Goal: Transaction & Acquisition: Purchase product/service

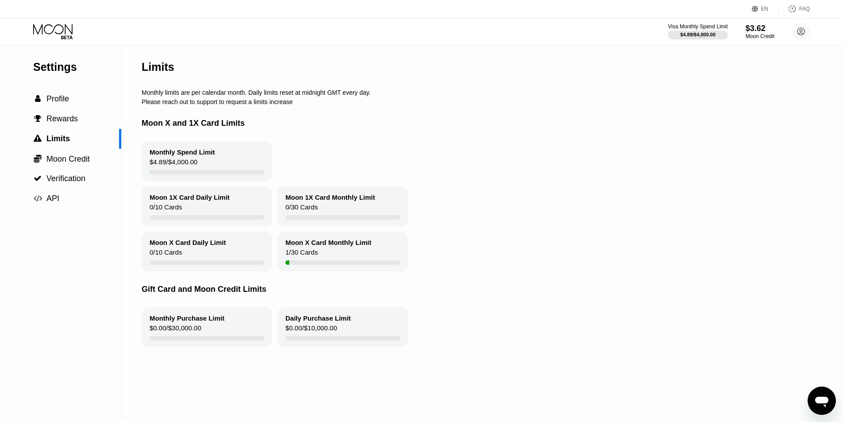
click at [26, 287] on div "Settings  Profile  Rewards  Limits  Moon Credit  Verification  API" at bounding box center [61, 233] width 122 height 376
click at [73, 104] on div " Profile" at bounding box center [60, 98] width 121 height 9
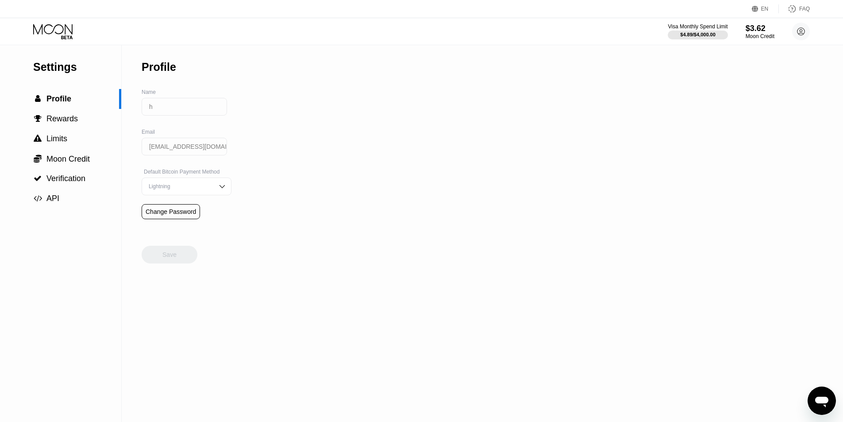
click at [69, 72] on div "Settings" at bounding box center [77, 67] width 88 height 13
click at [57, 26] on icon at bounding box center [53, 31] width 41 height 15
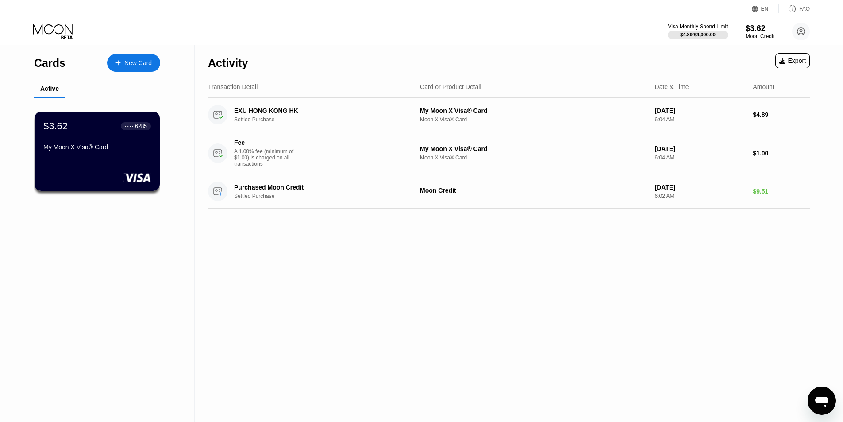
click at [737, 29] on div "Visa Monthly Spend Limit $4.89 / $4,000.00 $3.62 Moon Credit h hasan0123066@gma…" at bounding box center [739, 32] width 142 height 18
click at [757, 31] on div "$3.62" at bounding box center [760, 27] width 30 height 9
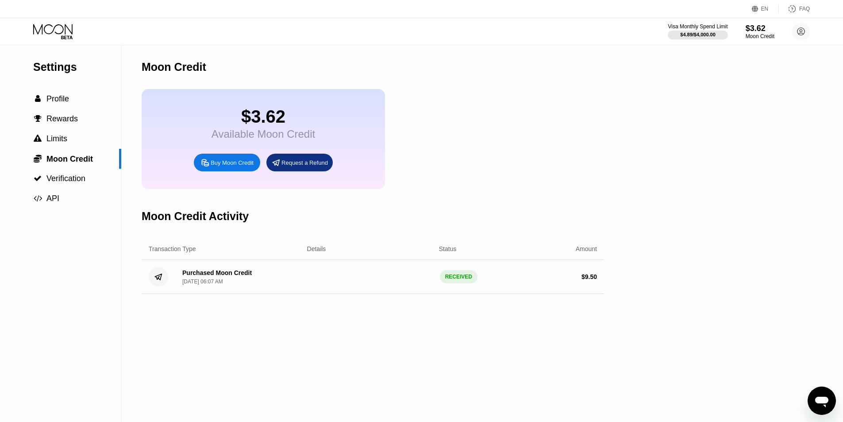
click at [238, 166] on div "Buy Moon Credit" at bounding box center [232, 163] width 43 height 8
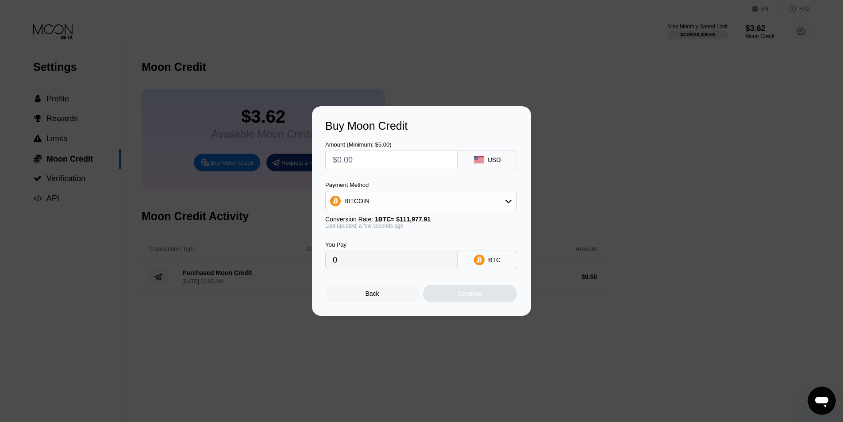
click at [468, 199] on div "BITCOIN" at bounding box center [421, 201] width 191 height 18
click at [406, 247] on div "USDT on TRON" at bounding box center [426, 244] width 167 height 7
click at [393, 204] on div "USDT on TRON" at bounding box center [421, 201] width 191 height 18
click at [386, 272] on div "USDC on Polygon" at bounding box center [421, 264] width 186 height 18
click at [408, 200] on div "USDC on Polygon" at bounding box center [421, 201] width 191 height 18
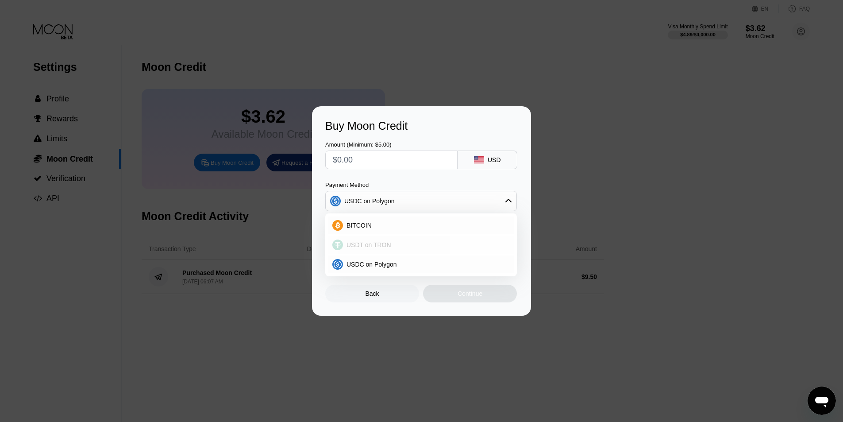
click at [391, 243] on div "USDT on TRON" at bounding box center [426, 244] width 167 height 7
type input "0.00"
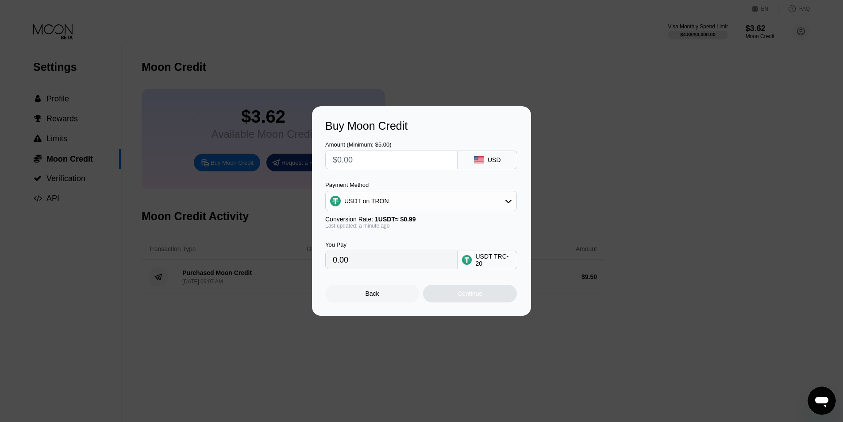
drag, startPoint x: 414, startPoint y: 261, endPoint x: 202, endPoint y: 272, distance: 211.8
click at [238, 269] on div "Buy Moon Credit Amount (Minimum: $5.00) USD Payment Method USDT on TRON Convers…" at bounding box center [421, 210] width 843 height 209
click at [369, 229] on div "Last updated: a minute ago" at bounding box center [421, 226] width 192 height 6
click at [364, 262] on input "0.00" at bounding box center [391, 260] width 117 height 18
drag, startPoint x: 374, startPoint y: 168, endPoint x: 253, endPoint y: 150, distance: 121.6
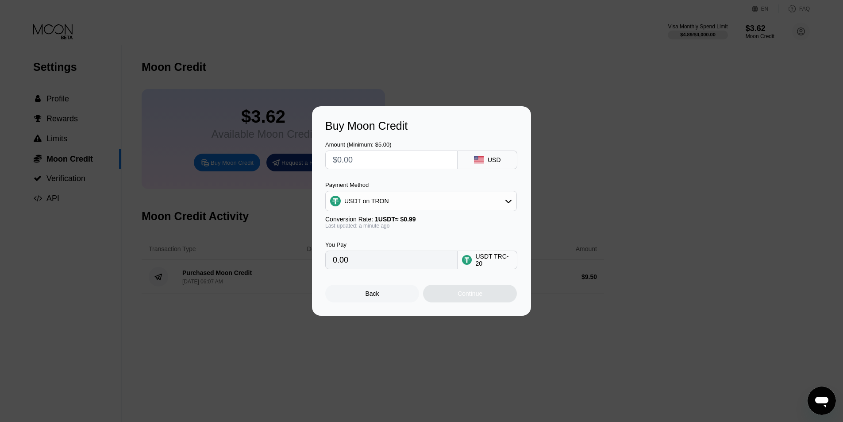
click at [254, 151] on div "Buy Moon Credit Amount (Minimum: $5.00) USD Payment Method USDT on TRON Convers…" at bounding box center [421, 210] width 843 height 209
click at [364, 151] on input "text" at bounding box center [391, 160] width 117 height 18
type input "$1"
type input "1.01"
type input "$18"
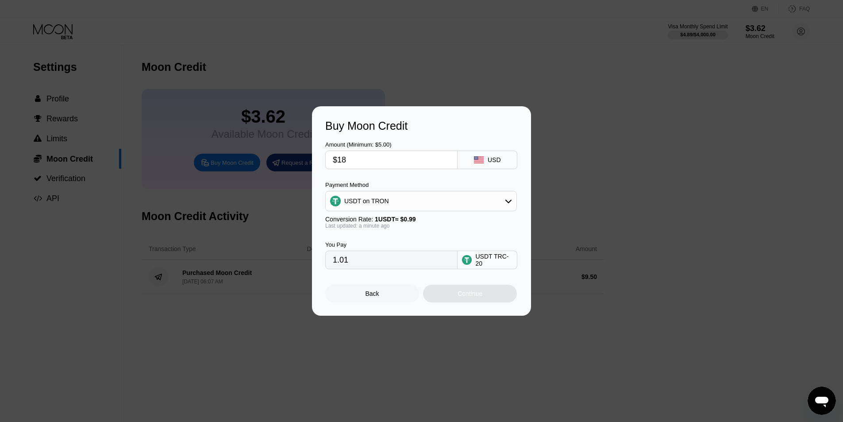
type input "18.18"
type input "$1"
type input "1.01"
type input "$17"
type input "17.17"
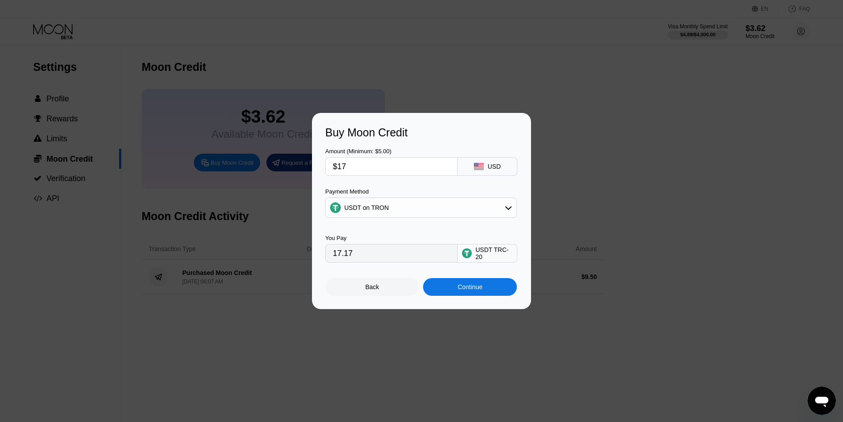
click at [399, 138] on div "Buy Moon Credit" at bounding box center [421, 132] width 192 height 13
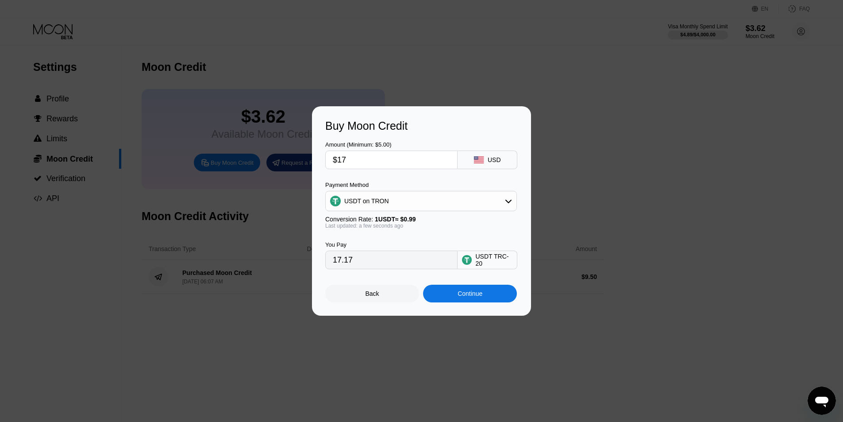
click at [382, 162] on input "$17" at bounding box center [391, 160] width 117 height 18
type input "$1"
type input "1.01"
type input "$16"
type input "16.16"
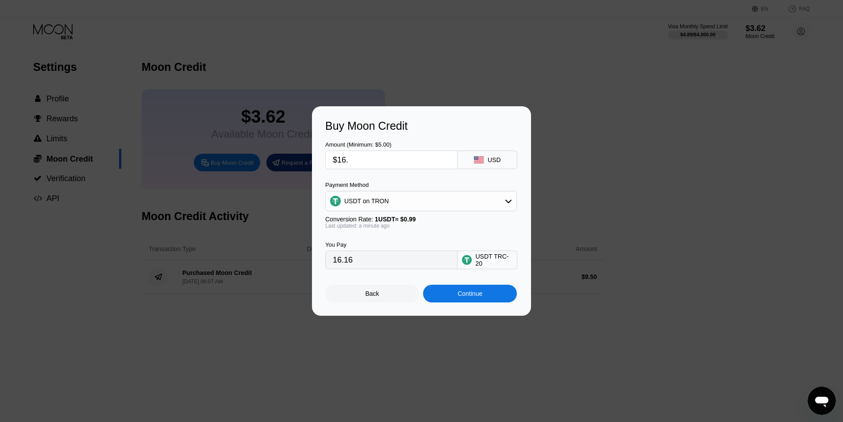
type input "$16.5"
type input "16.67"
type input "$16."
type input "16.16"
type input "$1"
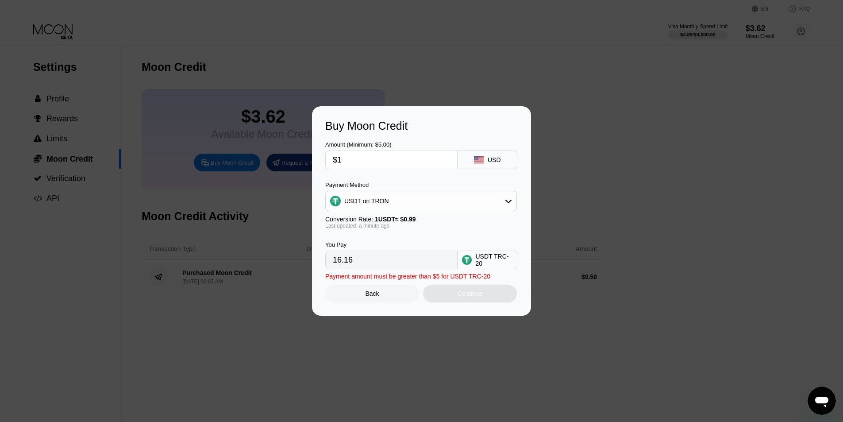
type input "1.01"
type input "0.00"
type input "$1"
type input "1.01"
type input "$17"
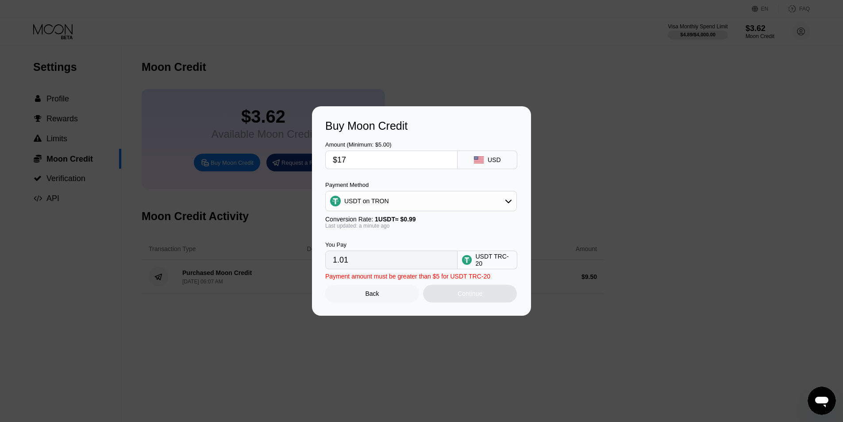
type input "17.17"
click at [499, 296] on div "Continue" at bounding box center [470, 293] width 94 height 18
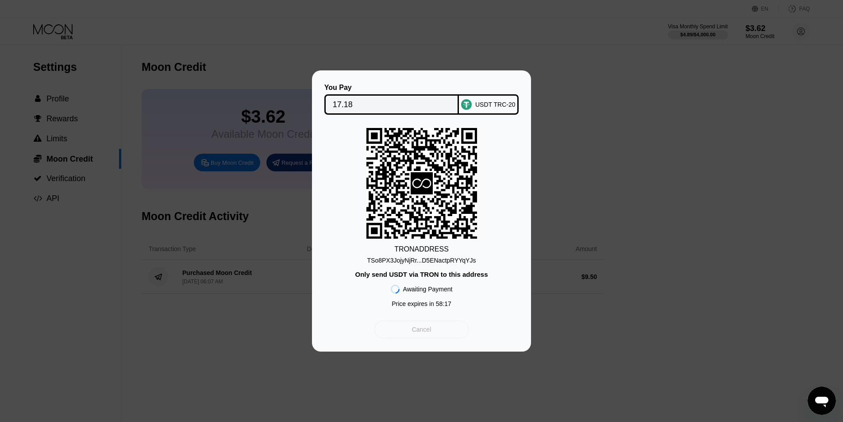
click at [444, 332] on div "Cancel" at bounding box center [421, 329] width 94 height 18
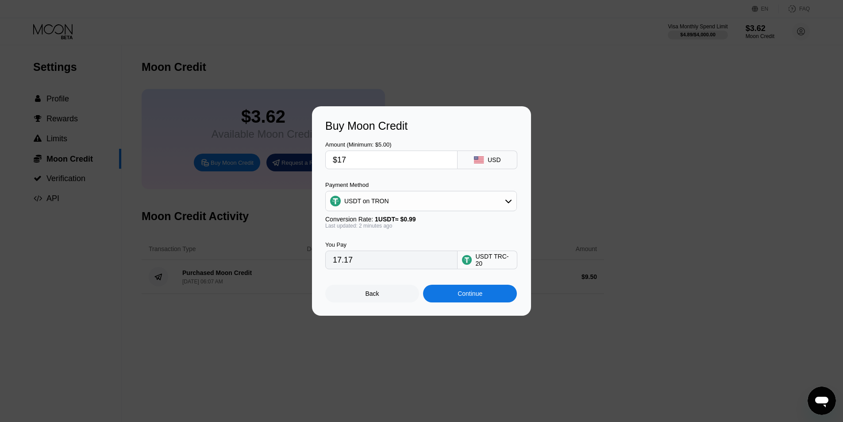
click at [395, 202] on div "USDT on TRON" at bounding box center [421, 201] width 191 height 18
click at [393, 261] on span "USDC on Polygon" at bounding box center [371, 264] width 50 height 7
type input "17.00000000"
drag, startPoint x: 365, startPoint y: 156, endPoint x: 299, endPoint y: 165, distance: 66.9
click at [299, 165] on div "Buy Moon Credit Amount (Minimum: $5.00) $17 USD Payment Method USDC on Polygon …" at bounding box center [421, 210] width 843 height 209
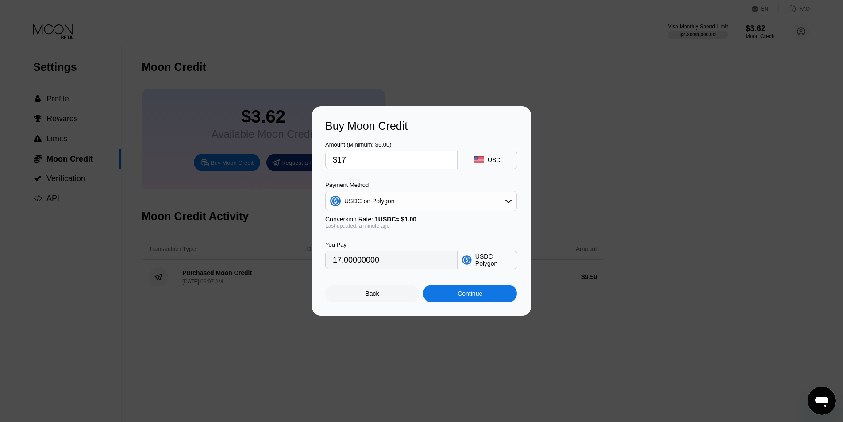
type input "$1"
type input "1.00000000"
type input "$19"
type input "19.00000000"
type input "$19.6"
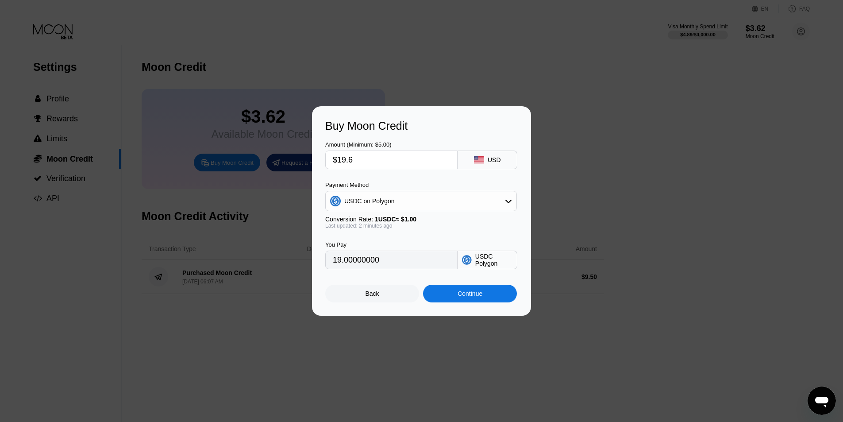
type input "19.60000000"
type input "$19.64"
type input "19.64000000"
type input "$19.64"
click at [439, 234] on div "You Pay 19.64000000 USDC Polygon" at bounding box center [421, 249] width 192 height 40
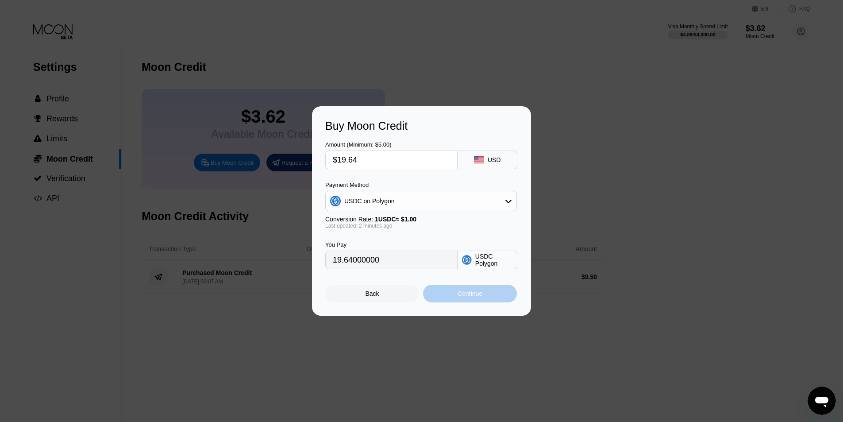
click at [465, 297] on div "Continue" at bounding box center [469, 293] width 25 height 7
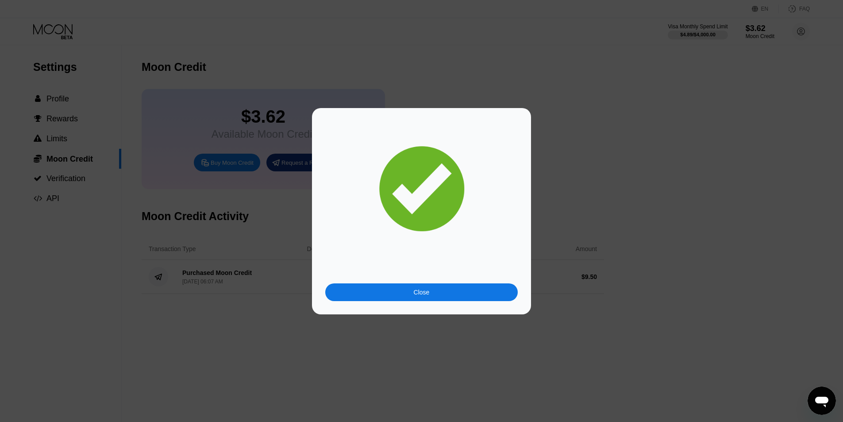
click at [466, 284] on div "Close" at bounding box center [421, 292] width 192 height 18
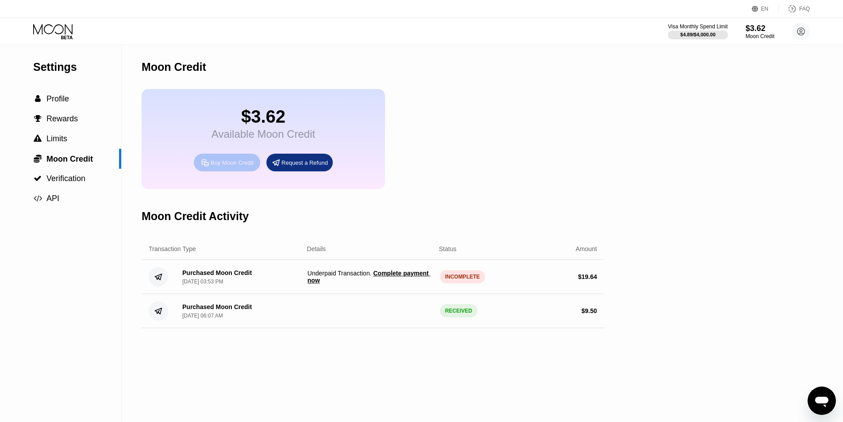
click at [231, 166] on div "Buy Moon Credit" at bounding box center [232, 163] width 43 height 8
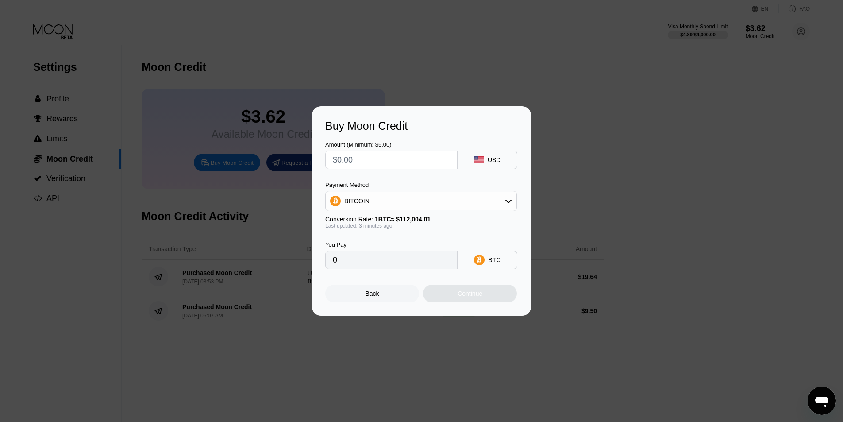
click at [503, 160] on div "USD" at bounding box center [487, 159] width 60 height 19
click at [375, 212] on div "Payment Method BITCOIN Conversion Rate: 1 BTC ≈ $112,004.01 Last updated: 3 min…" at bounding box center [421, 204] width 192 height 47
click at [372, 200] on div "BITCOIN" at bounding box center [421, 201] width 191 height 18
click at [383, 265] on span "USDC on Polygon" at bounding box center [371, 264] width 50 height 7
click at [362, 155] on input "text" at bounding box center [391, 160] width 117 height 18
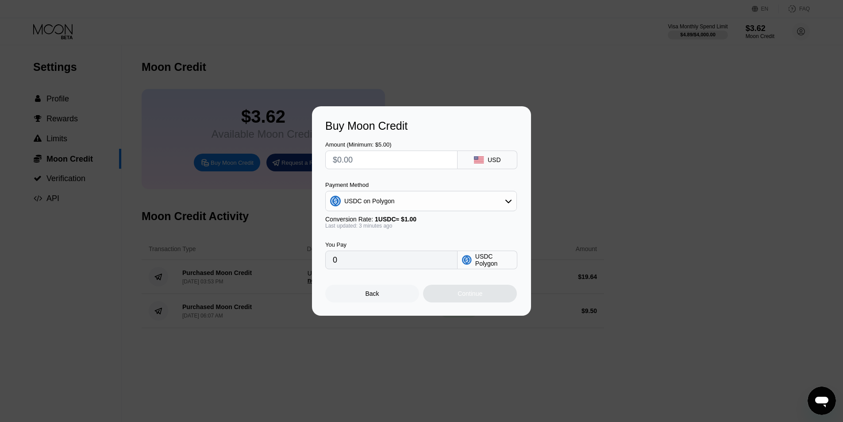
type input "$3"
type input "3.00000000"
type input "$3"
drag, startPoint x: 436, startPoint y: 281, endPoint x: 368, endPoint y: 283, distance: 67.7
click at [368, 280] on div "Amount is less than the minimum allowed" at bounding box center [382, 275] width 114 height 7
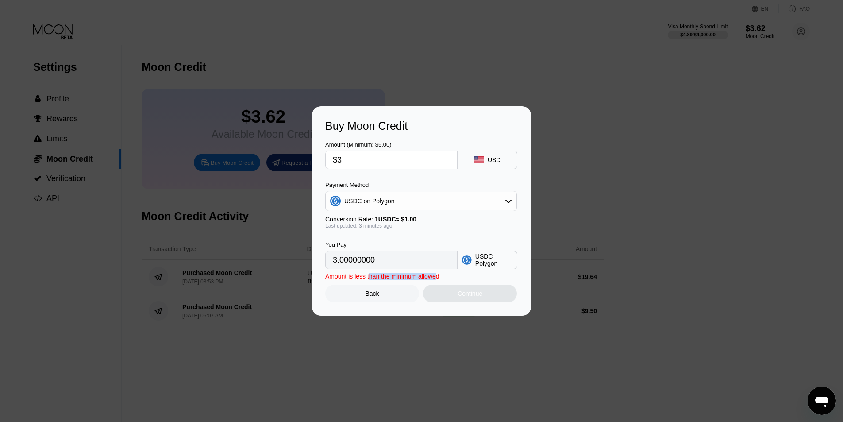
click at [368, 280] on div "Amount is less than the minimum allowed" at bounding box center [382, 275] width 114 height 7
drag, startPoint x: 361, startPoint y: 148, endPoint x: 293, endPoint y: 162, distance: 69.7
click at [293, 162] on div "Buy Moon Credit Amount (Minimum: $5.00) $3 USD Payment Method USDC on Polygon C…" at bounding box center [421, 210] width 843 height 209
click at [400, 176] on div "Amount (Minimum: $5.00) $3 USD Payment Method USDC on Polygon Conversion Rate: …" at bounding box center [421, 200] width 192 height 137
click at [417, 139] on div "Amount (Minimum: $5.00) $3 USD" at bounding box center [421, 150] width 192 height 37
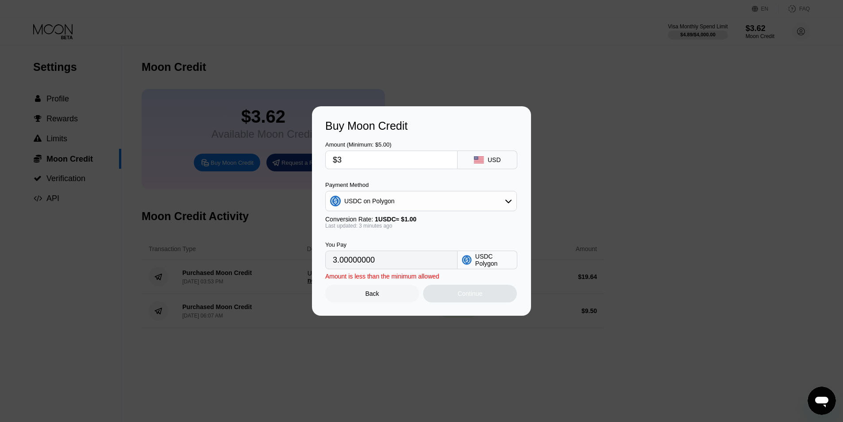
click at [661, 154] on div "Buy Moon Credit Amount (Minimum: $5.00) $3 USD Payment Method USDC on Polygon C…" at bounding box center [421, 210] width 843 height 209
click at [352, 298] on div "Back" at bounding box center [372, 293] width 94 height 18
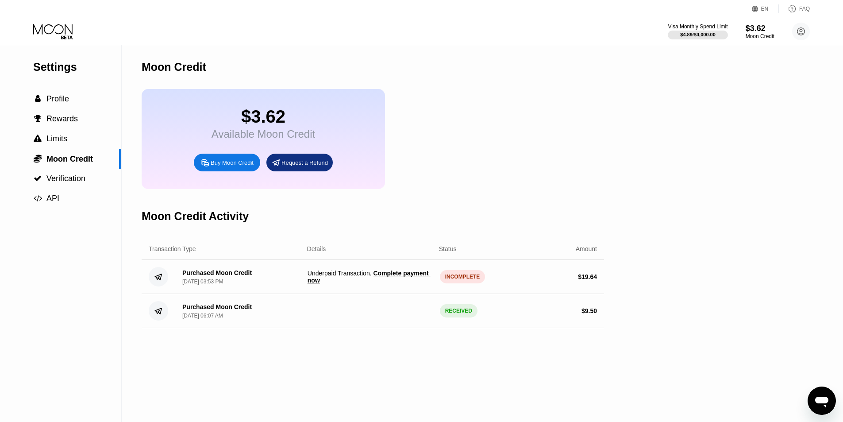
drag, startPoint x: 213, startPoint y: 134, endPoint x: 347, endPoint y: 138, distance: 133.6
click at [397, 147] on div "$3.62 Available Moon Credit Buy Moon Credit Request a Refund" at bounding box center [373, 139] width 462 height 100
click at [278, 132] on div "$3.62 Available Moon Credit" at bounding box center [263, 124] width 104 height 34
drag, startPoint x: 326, startPoint y: 142, endPoint x: 237, endPoint y: 147, distance: 88.6
click at [183, 142] on div "$3.62 Available Moon Credit Buy Moon Credit Request a Refund" at bounding box center [263, 139] width 243 height 100
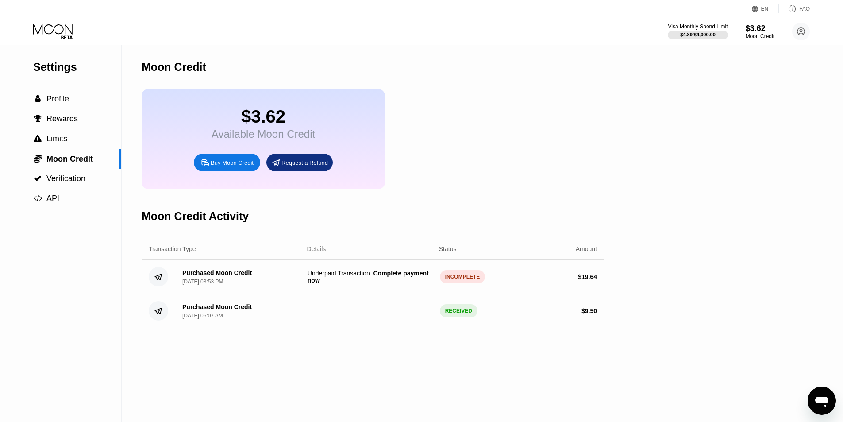
click at [267, 140] on div "Available Moon Credit" at bounding box center [263, 134] width 104 height 12
click at [217, 140] on div "Available Moon Credit" at bounding box center [263, 134] width 104 height 12
click at [226, 137] on div "Available Moon Credit" at bounding box center [263, 134] width 104 height 12
click at [403, 284] on span "Complete payment now" at bounding box center [368, 276] width 123 height 14
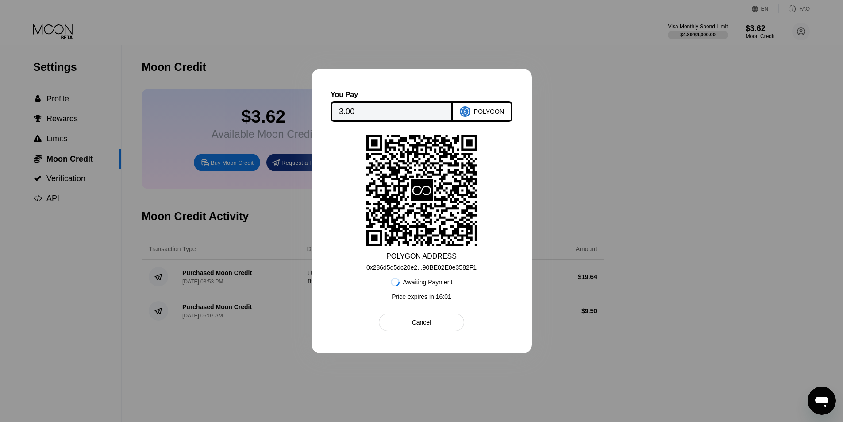
click at [492, 191] on div "POLYGON ADDRESS 0x286d5d5dc20e2...90BE02E0e3582F1 Awaiting Payment Price expire…" at bounding box center [421, 219] width 174 height 169
click at [503, 207] on div "POLYGON ADDRESS 0x286d5d5dc20e2...90BE02E0e3582F1 Awaiting Payment Price expire…" at bounding box center [421, 219] width 174 height 169
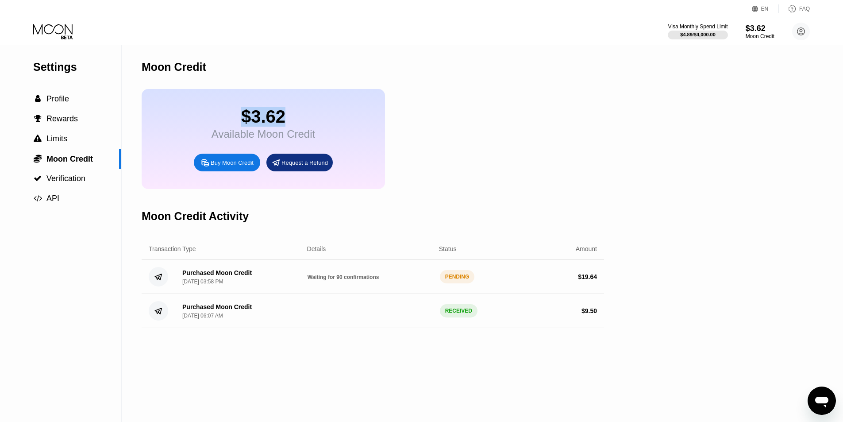
drag, startPoint x: 222, startPoint y: 121, endPoint x: 183, endPoint y: 121, distance: 38.5
click at [164, 119] on div "$3.62 Available Moon Credit Buy Moon Credit Request a Refund" at bounding box center [263, 139] width 243 height 100
click at [263, 114] on div "$3.62" at bounding box center [263, 117] width 104 height 20
drag, startPoint x: 364, startPoint y: 288, endPoint x: 326, endPoint y: 288, distance: 38.1
click at [326, 280] on span "Waiting for 90 confirmations" at bounding box center [343, 277] width 72 height 6
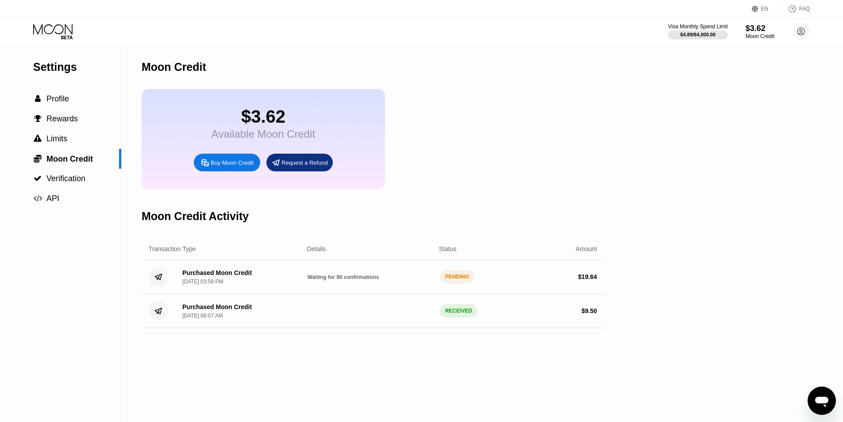
click at [326, 280] on span "Waiting for 90 confirmations" at bounding box center [343, 277] width 72 height 6
drag, startPoint x: 237, startPoint y: 139, endPoint x: 414, endPoint y: 140, distance: 176.5
click at [414, 140] on div "$3.62 Available Moon Credit Buy Moon Credit Request a Refund" at bounding box center [373, 139] width 462 height 100
drag, startPoint x: 269, startPoint y: 126, endPoint x: 287, endPoint y: 125, distance: 17.3
click at [287, 125] on div "$3.62" at bounding box center [263, 117] width 104 height 20
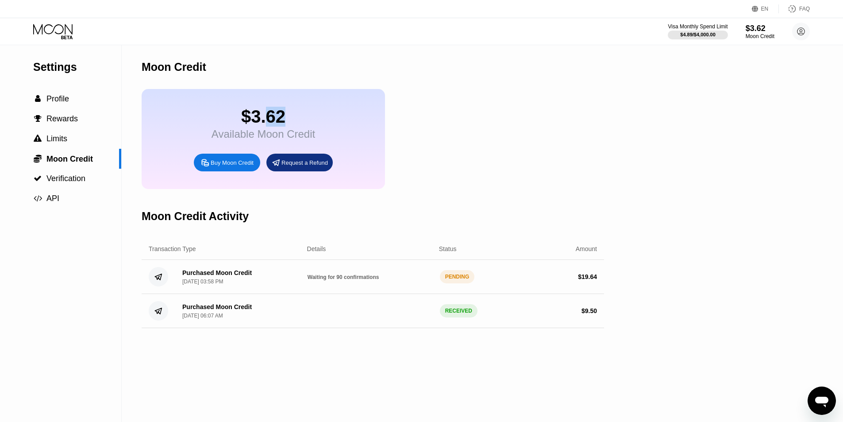
click at [287, 125] on div "$3.62" at bounding box center [263, 117] width 104 height 20
click at [77, 183] on span "Verification" at bounding box center [65, 178] width 39 height 9
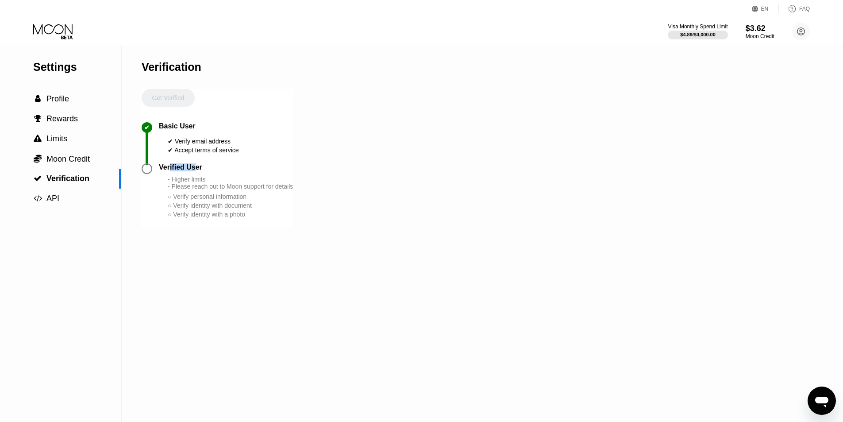
drag, startPoint x: 169, startPoint y: 173, endPoint x: 196, endPoint y: 173, distance: 26.5
click at [196, 171] on div "Verified User" at bounding box center [180, 167] width 43 height 8
drag, startPoint x: 184, startPoint y: 186, endPoint x: 200, endPoint y: 186, distance: 15.9
click at [200, 186] on div "- Higher limits - Please reach out to Moon support for details" at bounding box center [230, 183] width 125 height 14
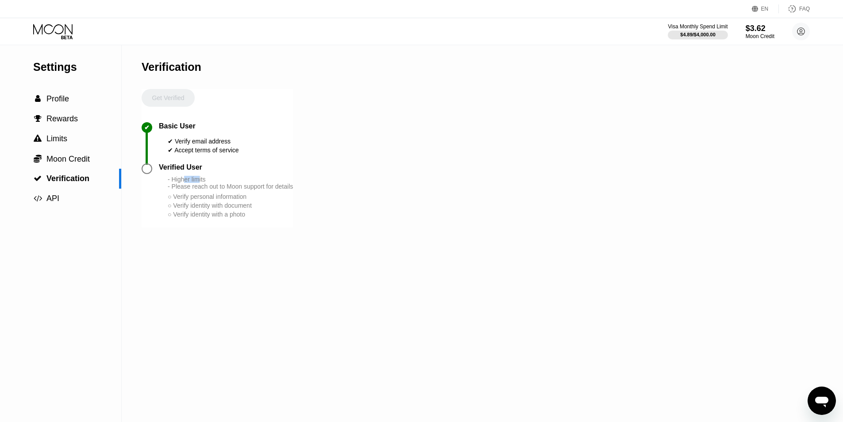
click at [200, 186] on div "- Higher limits - Please reach out to Moon support for details" at bounding box center [230, 183] width 125 height 14
drag, startPoint x: 199, startPoint y: 197, endPoint x: 288, endPoint y: 197, distance: 88.9
click at [288, 190] on div "- Higher limits - Please reach out to Moon support for details" at bounding box center [230, 183] width 125 height 14
drag, startPoint x: 177, startPoint y: 209, endPoint x: 230, endPoint y: 209, distance: 53.5
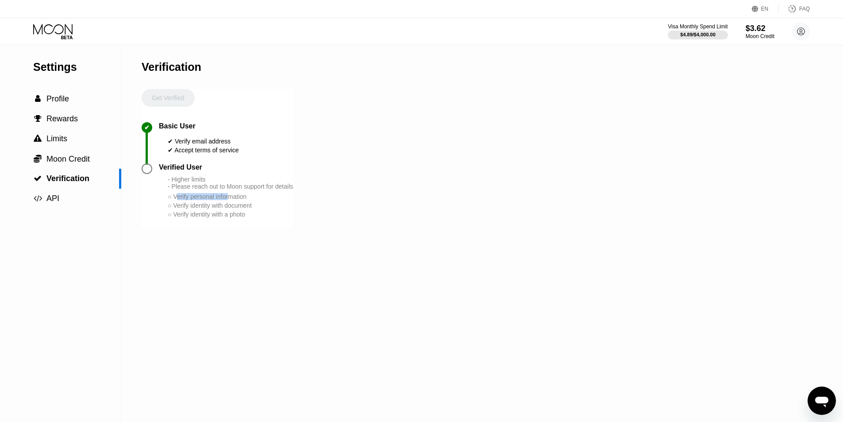
click at [230, 200] on div "○ Verify personal information" at bounding box center [230, 196] width 125 height 7
click at [161, 97] on div "Get Verified" at bounding box center [168, 105] width 53 height 33
drag, startPoint x: 205, startPoint y: 148, endPoint x: 221, endPoint y: 148, distance: 15.9
click at [221, 145] on div "✔ Verify email address" at bounding box center [203, 141] width 71 height 7
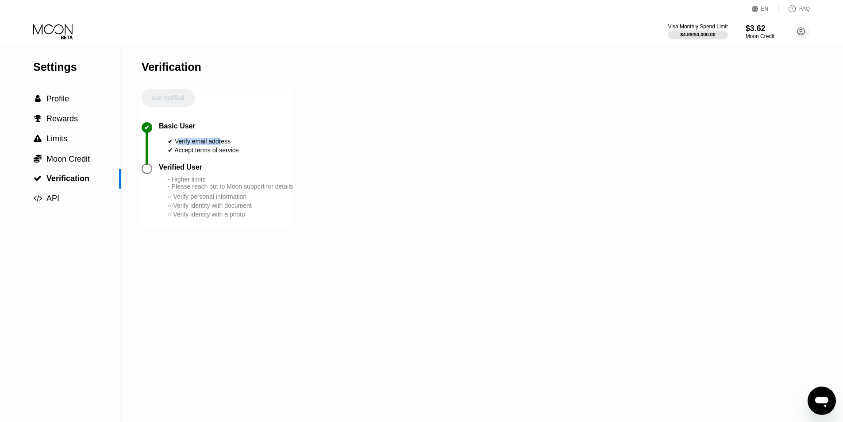
click at [221, 145] on div "✔ Verify email address" at bounding box center [203, 141] width 71 height 7
drag, startPoint x: 180, startPoint y: 163, endPoint x: 231, endPoint y: 162, distance: 51.3
click at [230, 162] on div "✔ Basic User ✔ Verify email address ✔ Accept terms of service" at bounding box center [217, 142] width 151 height 41
click at [231, 162] on div "✔ Basic User ✔ Verify email address ✔ Accept terms of service" at bounding box center [217, 142] width 151 height 41
drag, startPoint x: 161, startPoint y: 176, endPoint x: 198, endPoint y: 173, distance: 37.7
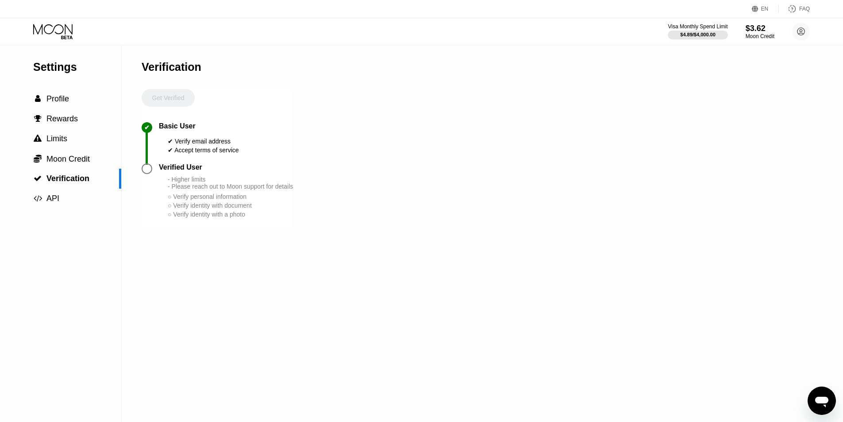
click at [198, 173] on div "Verified User - Higher limits - Please reach out to Moon support for details ○ …" at bounding box center [217, 195] width 151 height 64
click at [188, 171] on div "Verified User" at bounding box center [180, 167] width 43 height 8
click at [72, 98] on div " Profile" at bounding box center [60, 98] width 121 height 9
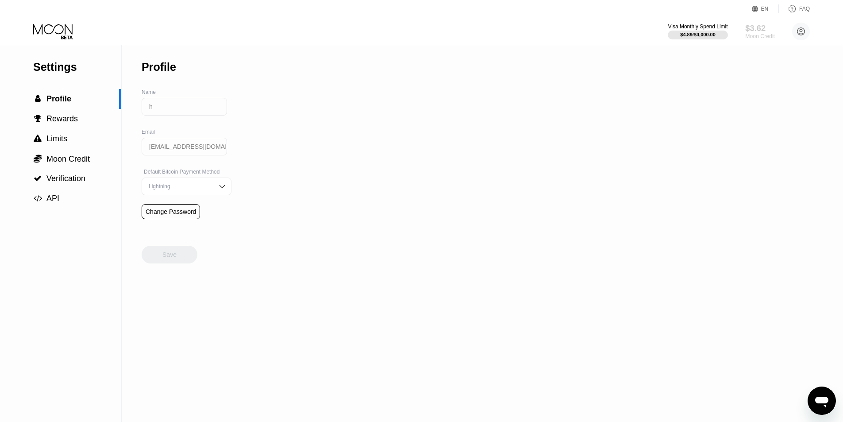
click at [750, 30] on div "$3.62" at bounding box center [760, 27] width 30 height 9
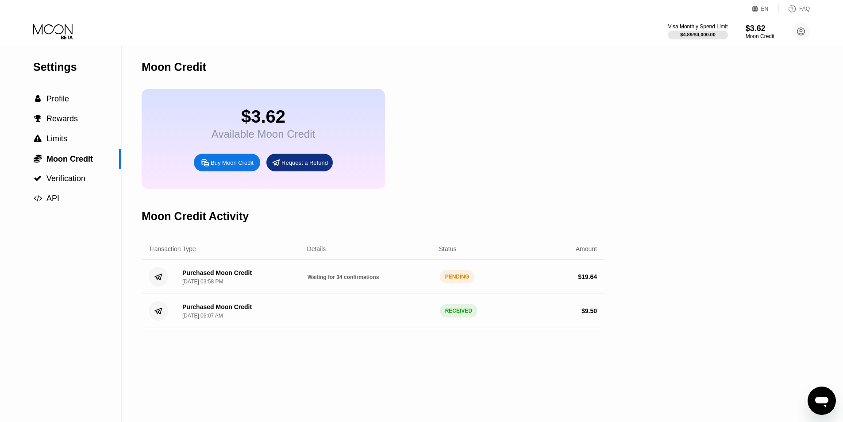
drag, startPoint x: 343, startPoint y: 290, endPoint x: 298, endPoint y: 283, distance: 45.2
click at [298, 283] on div "Purchased Moon Credit Sep 23, 2025, 03:58 PM Waiting for 34 confirmations PENDI…" at bounding box center [373, 277] width 462 height 34
click at [298, 283] on div "Purchased Moon Credit Sep 23, 2025, 03:58 PM" at bounding box center [237, 276] width 125 height 15
click at [451, 31] on div "Visa Monthly Spend Limit $4.89 / $4,000.00 $23.28 Moon Credit h hasan0123066@gm…" at bounding box center [421, 31] width 843 height 27
drag, startPoint x: 276, startPoint y: 118, endPoint x: 215, endPoint y: 121, distance: 61.5
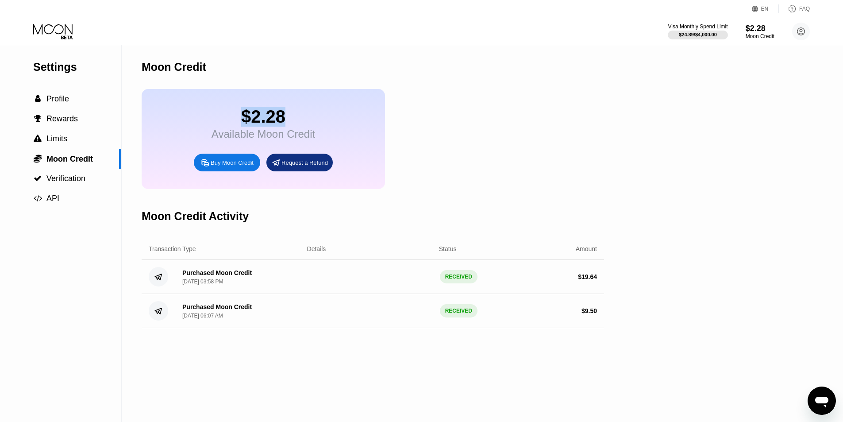
click at [215, 121] on div "$2.28" at bounding box center [263, 117] width 104 height 20
click at [268, 115] on div "$2.28" at bounding box center [263, 117] width 104 height 20
click at [305, 122] on div "$2.28" at bounding box center [263, 117] width 104 height 20
click at [246, 121] on div "$2.28" at bounding box center [263, 117] width 104 height 20
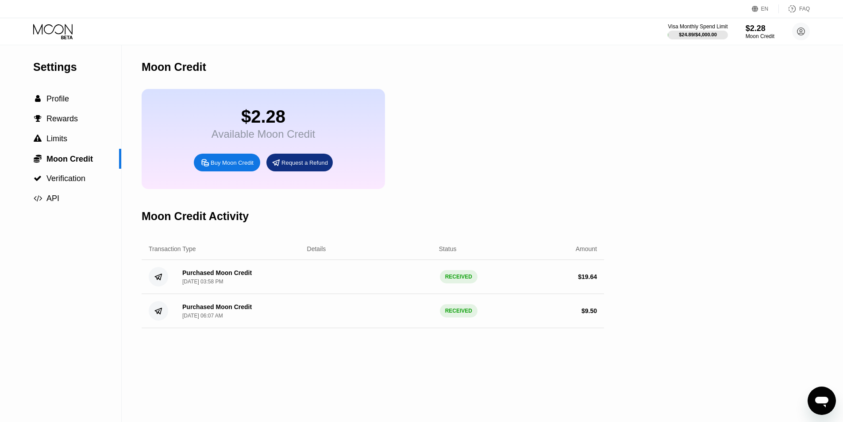
click at [244, 120] on div "$2.28" at bounding box center [263, 117] width 104 height 20
click at [709, 36] on div "$24.89 / $4,000.00" at bounding box center [697, 34] width 38 height 5
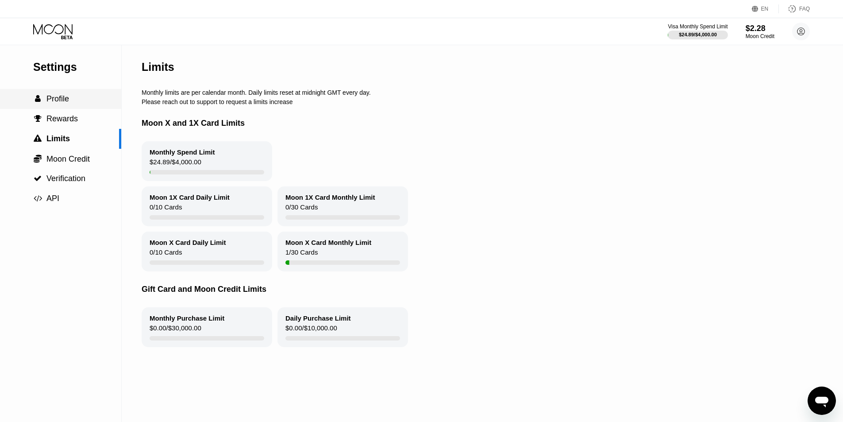
click at [62, 103] on span "Profile" at bounding box center [57, 98] width 23 height 9
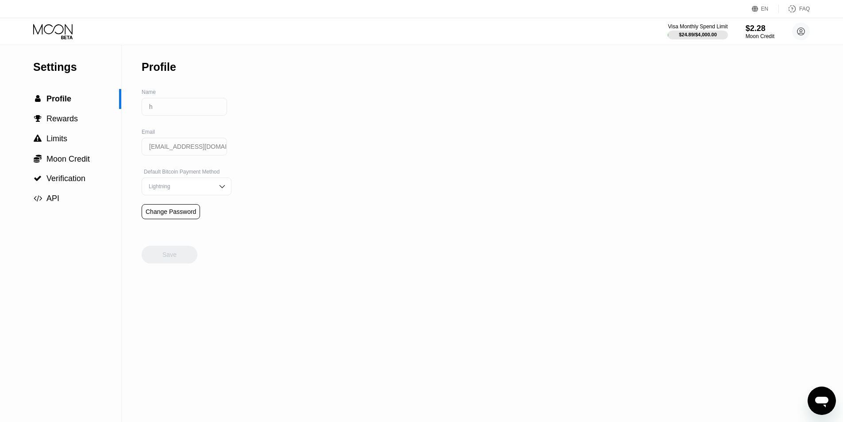
click at [385, 84] on div "Settings  Profile  Rewards  Limits  Moon Credit  Verification  API Profil…" at bounding box center [421, 233] width 843 height 376
